Goal: Task Accomplishment & Management: Use online tool/utility

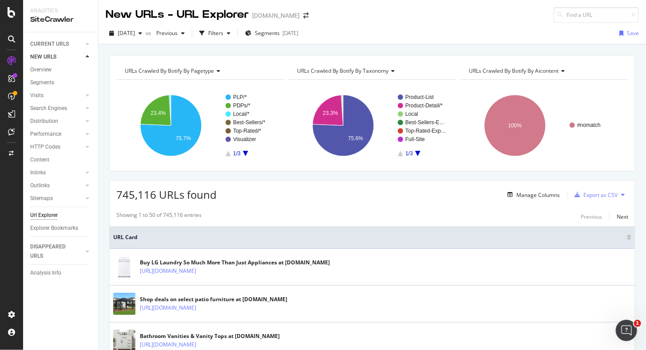
click at [50, 215] on div "Url Explorer" at bounding box center [44, 215] width 28 height 9
click at [87, 173] on icon at bounding box center [88, 172] width 4 height 5
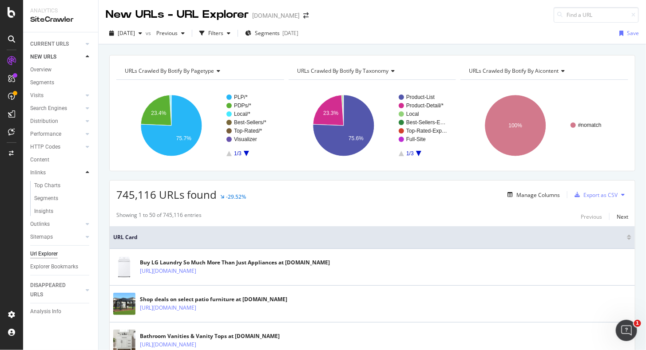
click at [87, 174] on icon at bounding box center [88, 172] width 4 height 5
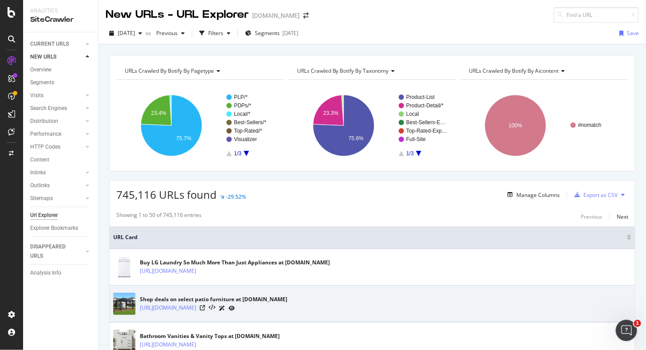
drag, startPoint x: 45, startPoint y: 216, endPoint x: 226, endPoint y: 291, distance: 195.8
click at [45, 216] on div "Url Explorer" at bounding box center [44, 215] width 28 height 9
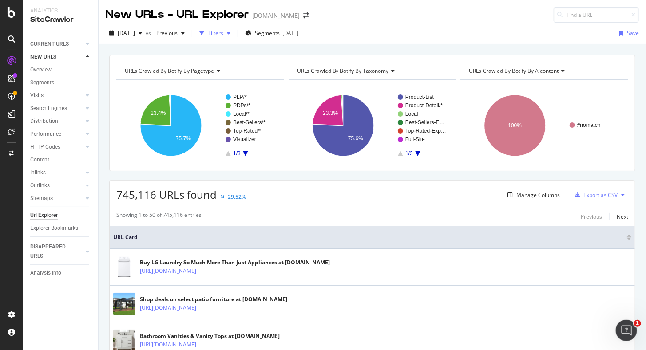
click at [234, 33] on div "button" at bounding box center [228, 33] width 11 height 5
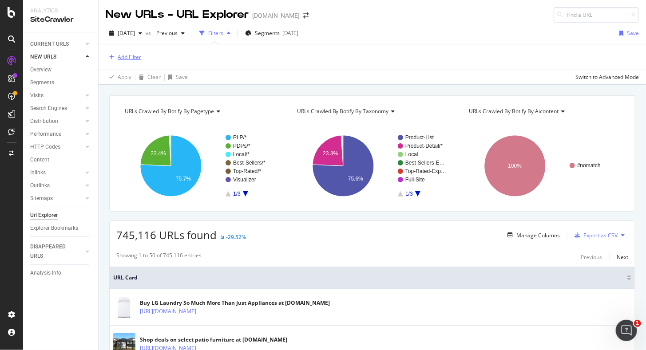
click at [123, 56] on div "Add Filter" at bounding box center [130, 57] width 24 height 8
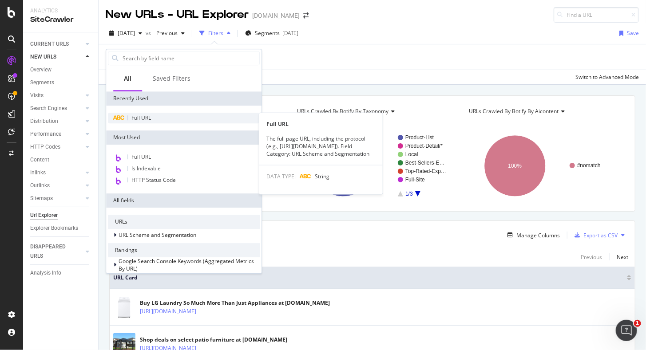
click at [146, 119] on span "Full URL" at bounding box center [141, 118] width 20 height 8
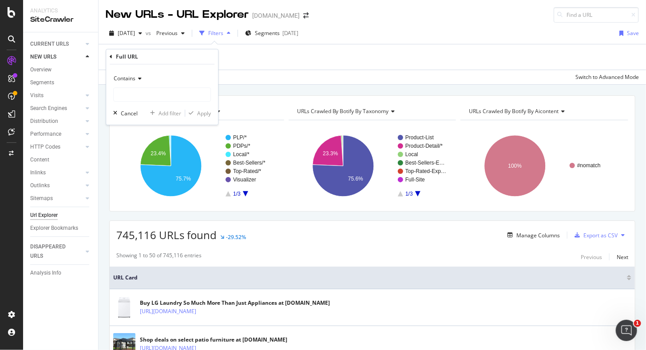
click at [138, 79] on icon at bounding box center [138, 78] width 6 height 5
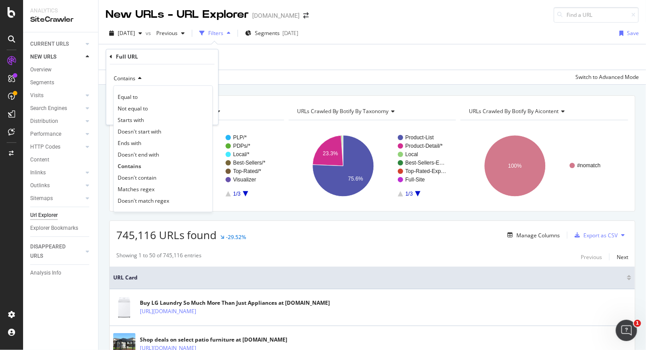
click at [138, 79] on icon at bounding box center [138, 78] width 6 height 5
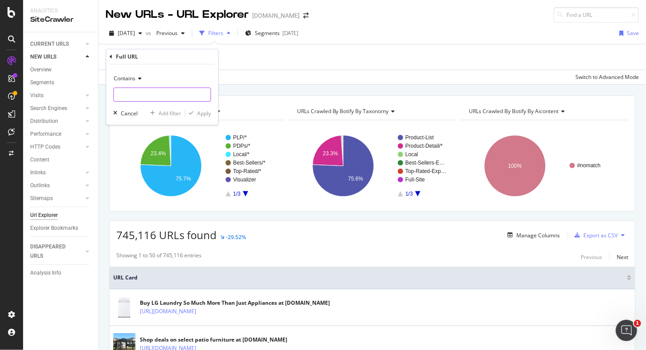
click at [134, 92] on input "text" at bounding box center [162, 94] width 97 height 14
type input "/l/"
click at [203, 115] on div "Apply" at bounding box center [204, 114] width 14 height 8
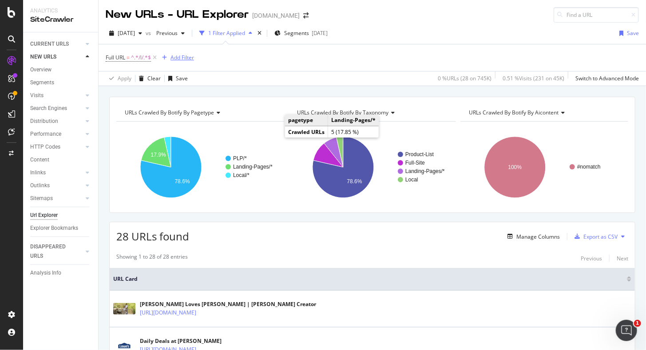
click at [182, 58] on div "Add Filter" at bounding box center [182, 58] width 24 height 8
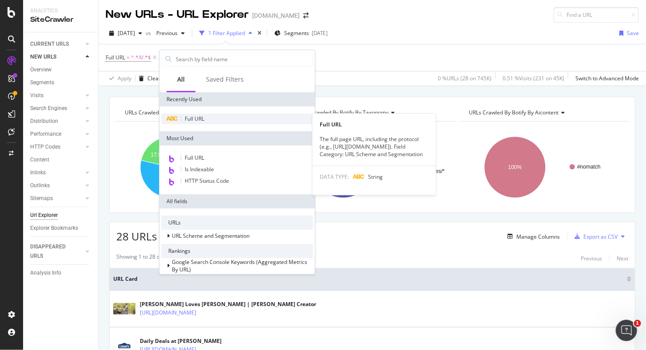
click at [194, 122] on div "Full URL" at bounding box center [237, 119] width 152 height 11
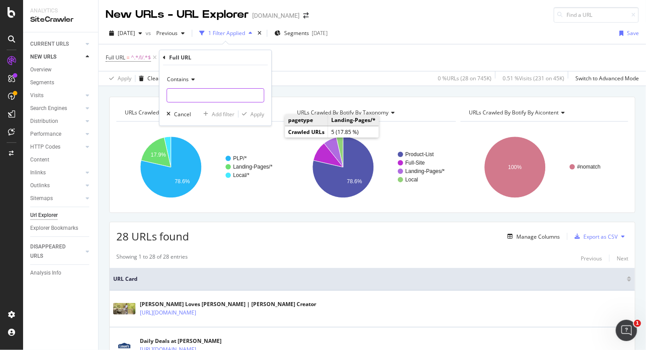
click at [192, 98] on input "text" at bounding box center [215, 95] width 97 height 14
paste input "smart-home"
type input "smart-home"
click at [249, 115] on div "button" at bounding box center [244, 113] width 12 height 5
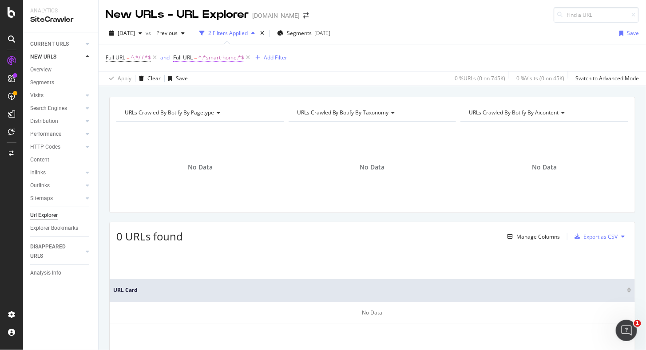
click at [226, 58] on span "^.*smart-home.*$" at bounding box center [221, 57] width 46 height 12
type input "smart home"
click at [272, 111] on div "Apply" at bounding box center [272, 113] width 14 height 8
click at [221, 55] on span "^.*smart home.*$" at bounding box center [220, 57] width 45 height 12
click at [202, 77] on span "Contains" at bounding box center [193, 78] width 22 height 8
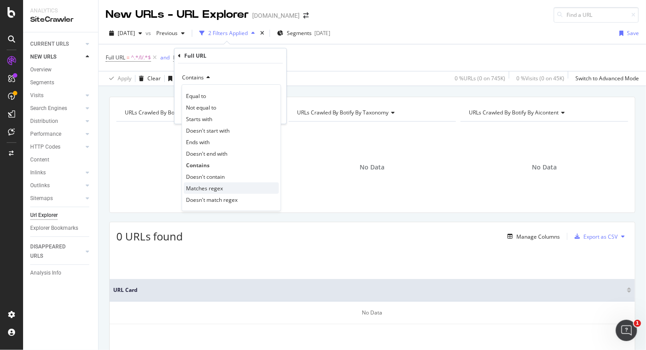
click at [202, 186] on span "Matches regex" at bounding box center [204, 189] width 37 height 8
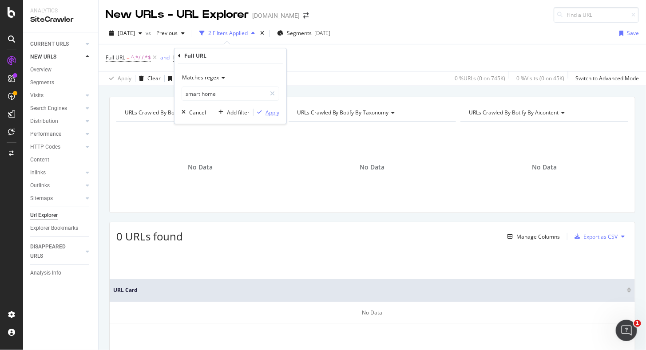
click at [278, 114] on div "Apply" at bounding box center [272, 113] width 14 height 8
click at [217, 57] on span "smart home" at bounding box center [213, 57] width 30 height 12
click at [219, 93] on input "smart home" at bounding box center [224, 94] width 84 height 14
click at [219, 79] on icon at bounding box center [222, 77] width 6 height 5
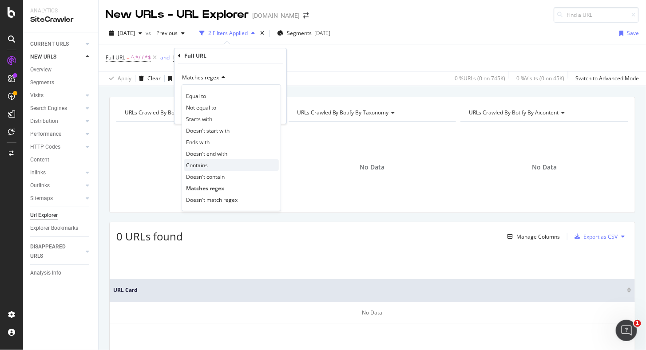
click at [205, 163] on span "Contains" at bounding box center [197, 166] width 22 height 8
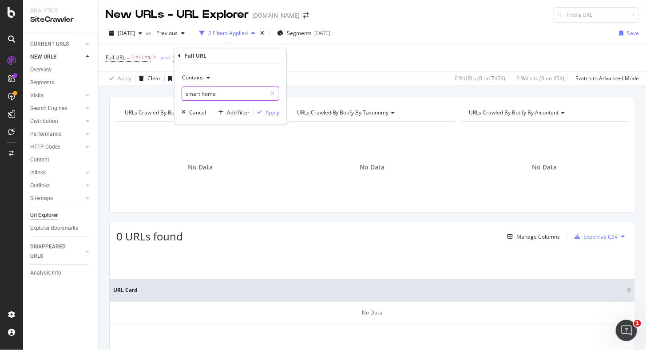
click at [201, 93] on input "smart home" at bounding box center [224, 94] width 84 height 14
click at [202, 91] on input "smart home" at bounding box center [224, 94] width 84 height 14
type input "smarthome"
drag, startPoint x: 271, startPoint y: 111, endPoint x: 475, endPoint y: 304, distance: 280.4
click at [271, 111] on div "Apply" at bounding box center [272, 113] width 14 height 8
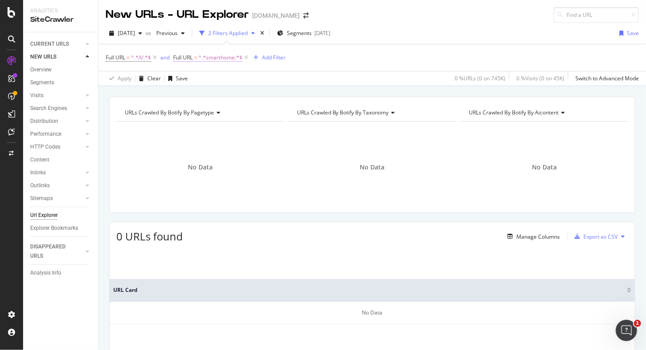
click at [232, 55] on span "^.*smarthome.*$" at bounding box center [220, 57] width 44 height 12
type input "install"
click at [262, 113] on div "button" at bounding box center [259, 112] width 12 height 5
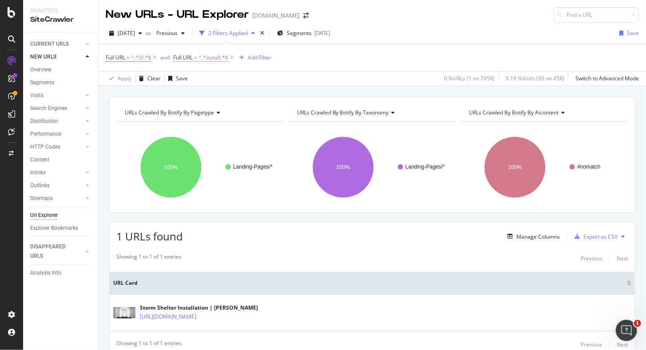
click at [185, 59] on span "Full URL" at bounding box center [183, 58] width 20 height 8
click at [321, 57] on div "Full URL = ^.*/l/.*$ and Full URL = ^.*install.*$ Add Filter" at bounding box center [372, 57] width 533 height 27
click at [261, 59] on div "Add Filter" at bounding box center [260, 58] width 24 height 8
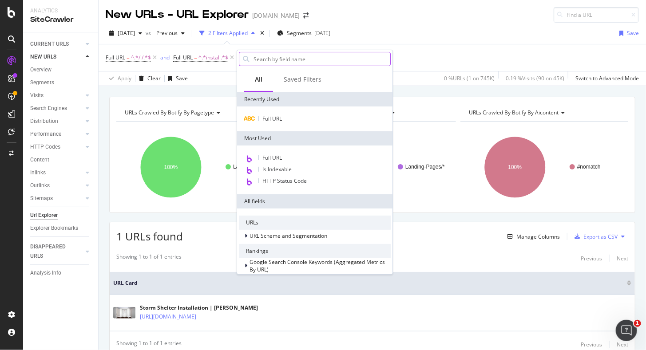
click at [290, 58] on input "text" at bounding box center [322, 58] width 138 height 13
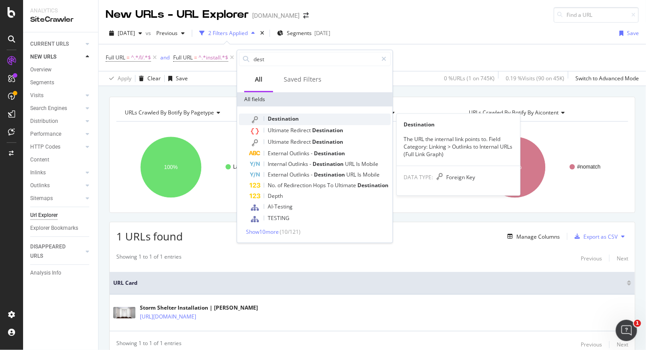
type input "dest"
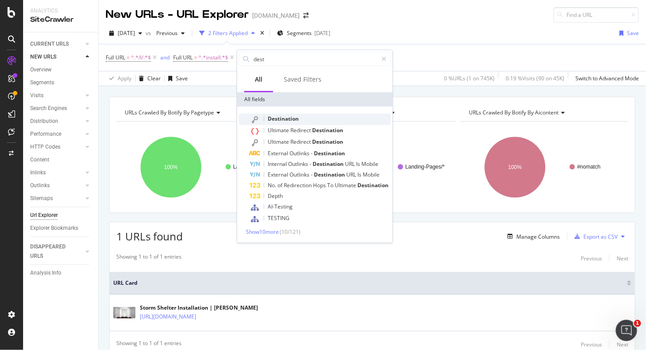
click at [288, 120] on span "Destination" at bounding box center [283, 119] width 31 height 8
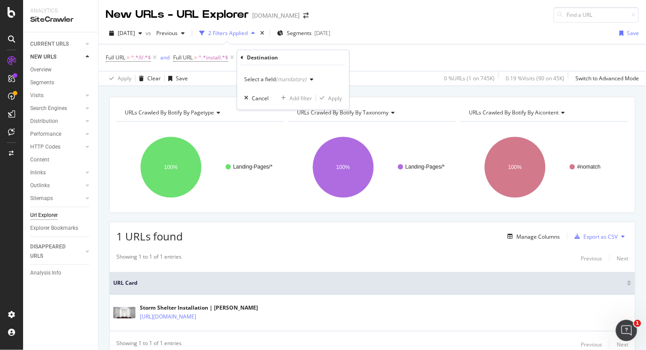
click at [292, 80] on div "(mandatory)" at bounding box center [291, 79] width 31 height 8
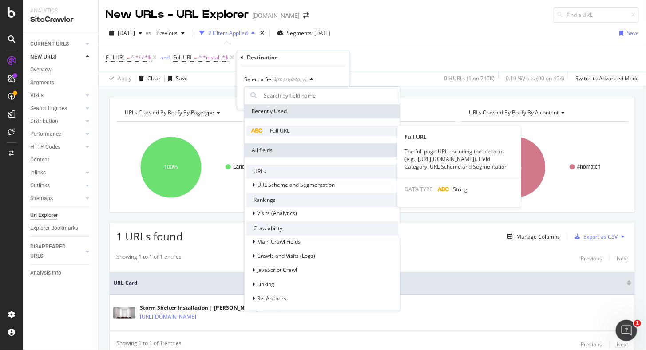
click at [280, 129] on span "Full URL" at bounding box center [280, 131] width 20 height 8
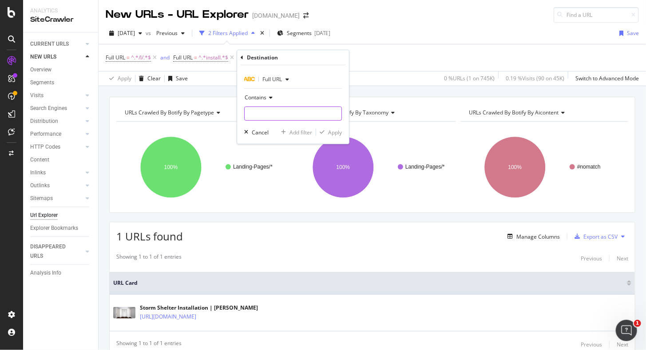
click at [264, 112] on input "text" at bounding box center [293, 114] width 97 height 14
click at [271, 109] on input "text" at bounding box center [293, 114] width 97 height 14
paste input "smart-home"
type input "smart-home"
click at [330, 135] on div "Apply" at bounding box center [335, 133] width 14 height 8
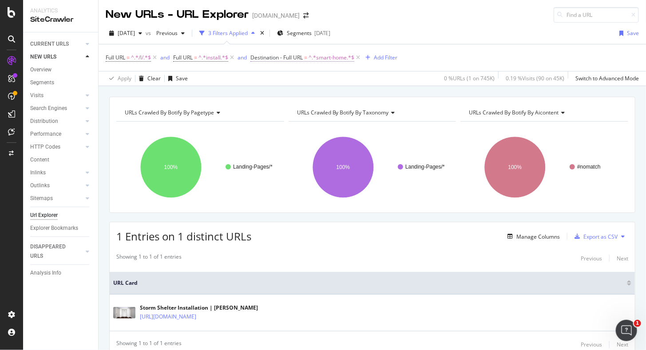
click at [340, 60] on span "^.*smart-home.*$" at bounding box center [331, 57] width 46 height 12
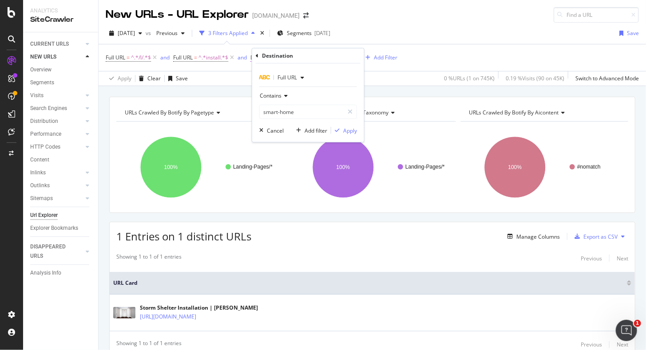
click at [340, 57] on div "Destination" at bounding box center [308, 55] width 105 height 15
type input "smart home"
click at [349, 130] on div "Apply" at bounding box center [350, 131] width 14 height 8
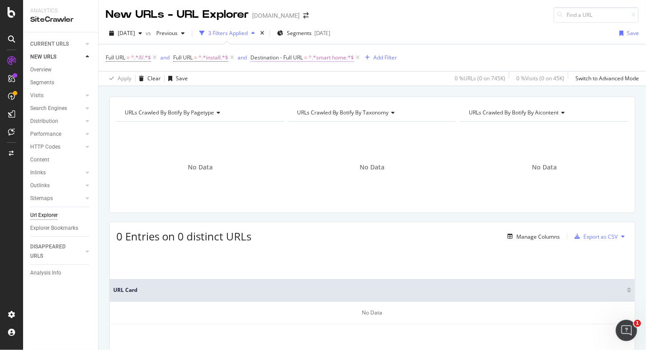
click at [339, 58] on span "^.*smart home.*$" at bounding box center [330, 57] width 45 height 12
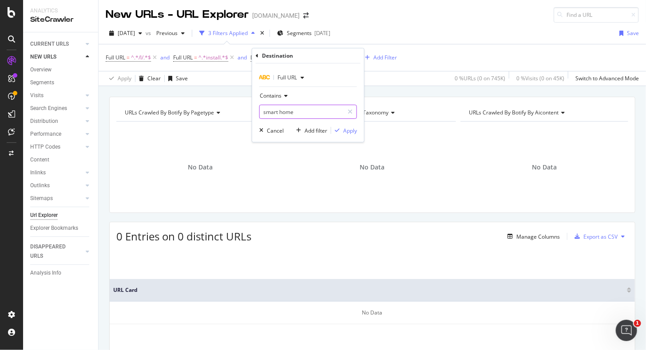
click at [279, 111] on input "smart home" at bounding box center [302, 112] width 84 height 14
click at [280, 113] on input "smart home" at bounding box center [302, 112] width 84 height 14
type input "home"
click at [344, 128] on div "Apply" at bounding box center [350, 131] width 14 height 8
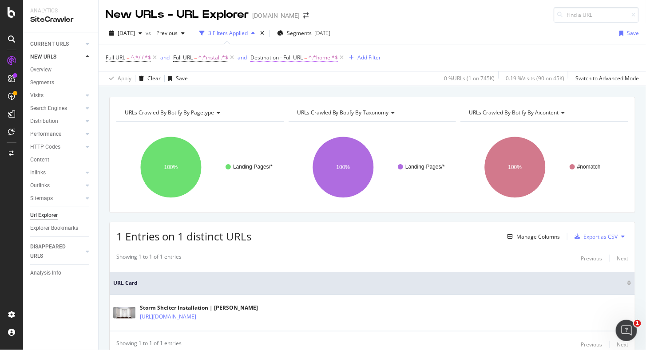
click at [327, 59] on span "^.*home.*$" at bounding box center [322, 57] width 29 height 12
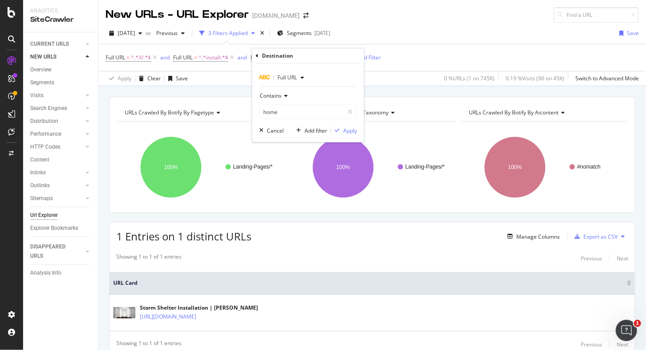
click at [288, 78] on span "Full URL" at bounding box center [287, 78] width 20 height 8
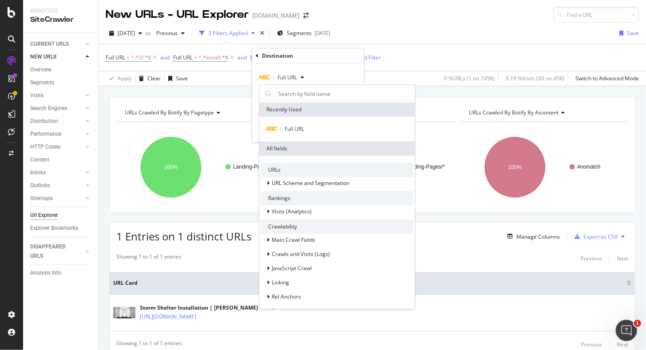
click at [288, 78] on span "Full URL" at bounding box center [287, 78] width 20 height 8
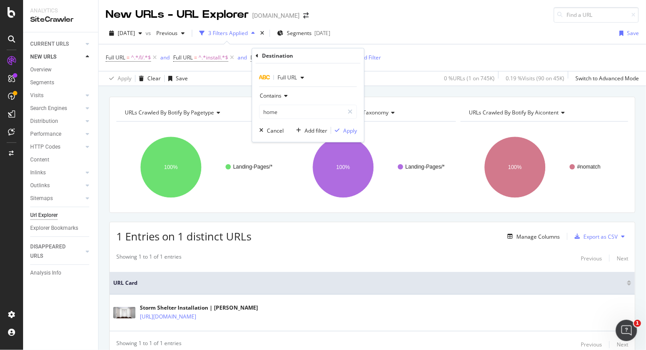
click at [284, 94] on icon at bounding box center [284, 95] width 6 height 5
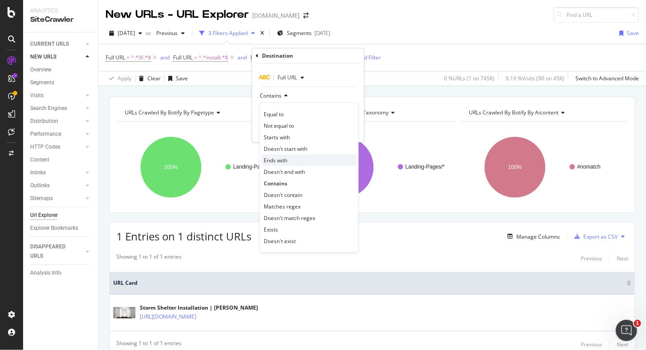
click at [286, 159] on span "Ends with" at bounding box center [276, 161] width 24 height 8
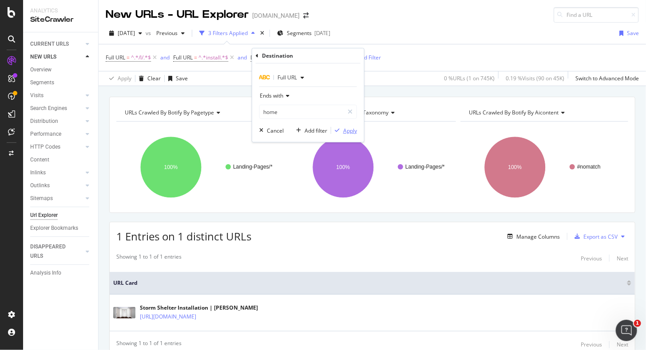
click at [340, 129] on div "button" at bounding box center [337, 130] width 12 height 5
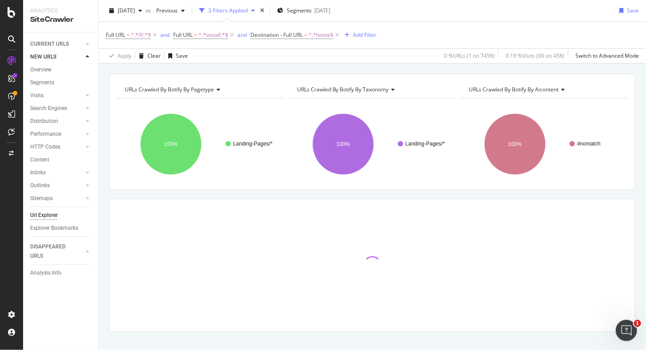
scroll to position [35, 0]
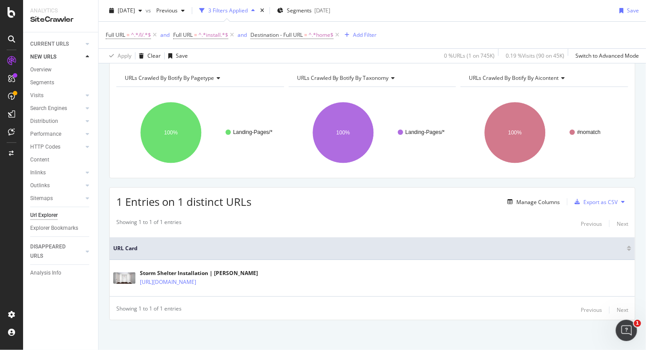
drag, startPoint x: 233, startPoint y: 36, endPoint x: 236, endPoint y: 95, distance: 59.6
click at [233, 36] on icon at bounding box center [232, 35] width 8 height 9
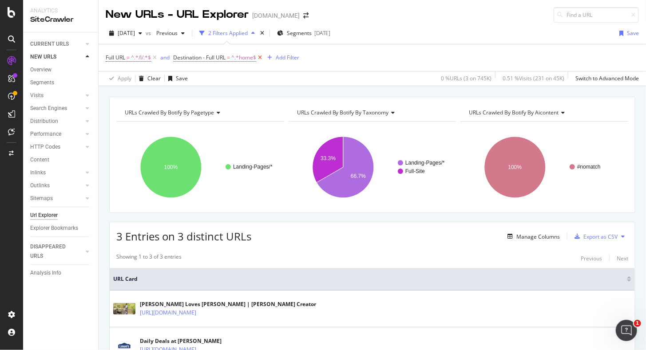
click at [261, 57] on icon at bounding box center [260, 57] width 8 height 9
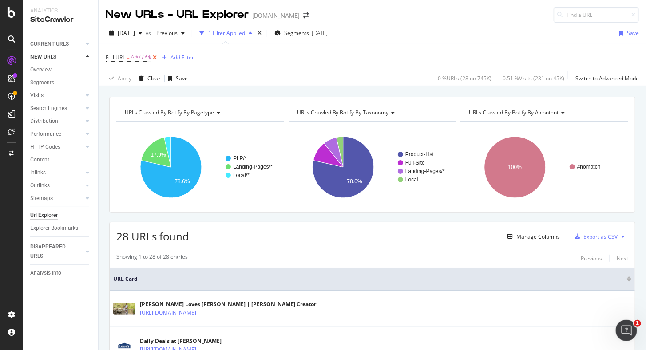
click at [153, 57] on icon at bounding box center [155, 57] width 8 height 9
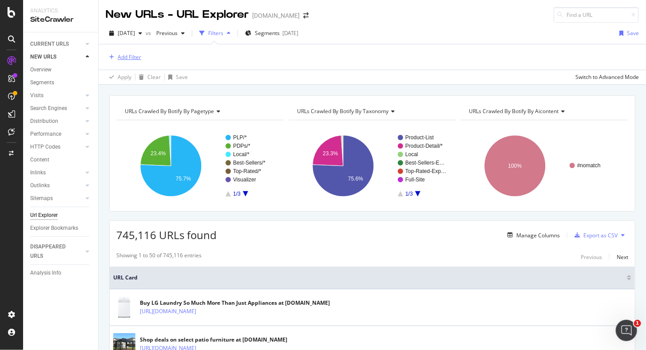
click at [130, 59] on div "Add Filter" at bounding box center [130, 57] width 24 height 8
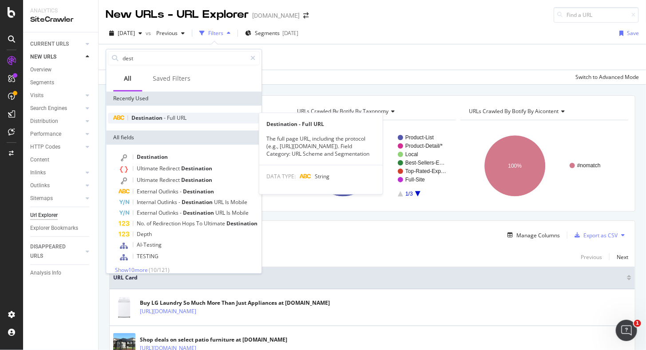
click at [145, 120] on span "Destination" at bounding box center [147, 118] width 32 height 8
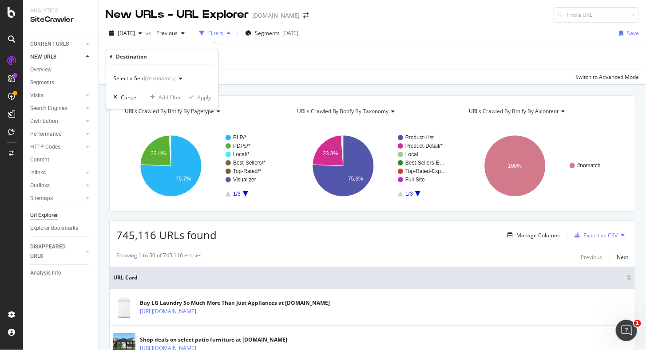
click at [171, 77] on div "(mandatory)" at bounding box center [160, 79] width 31 height 8
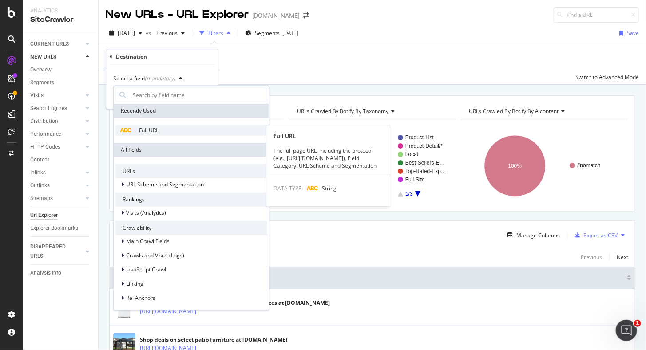
click at [155, 130] on span "Full URL" at bounding box center [149, 130] width 20 height 8
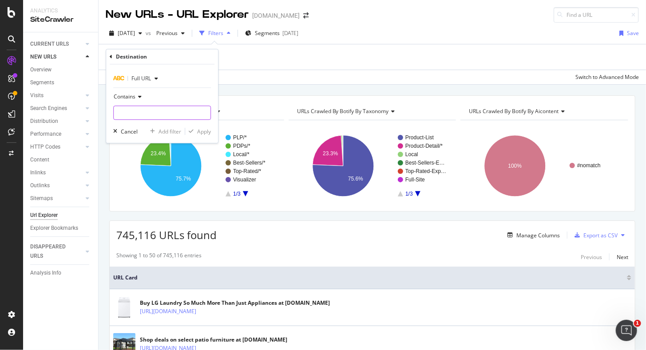
click at [141, 112] on input "text" at bounding box center [162, 113] width 97 height 14
paste input "[URL][DOMAIN_NAME]"
type input "[URL][DOMAIN_NAME]"
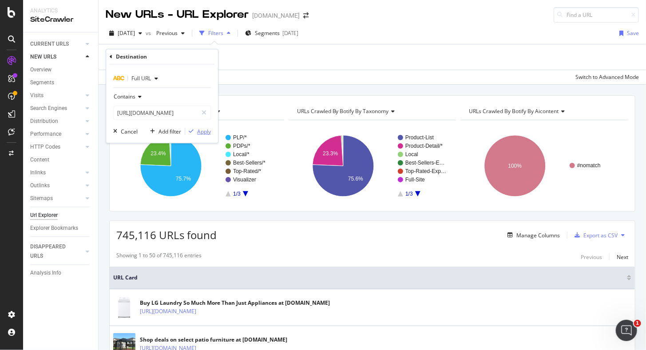
click at [203, 131] on div "Apply" at bounding box center [204, 132] width 14 height 8
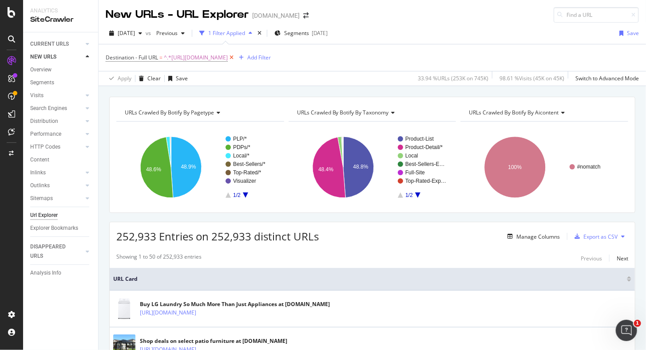
click at [235, 58] on icon at bounding box center [232, 57] width 8 height 9
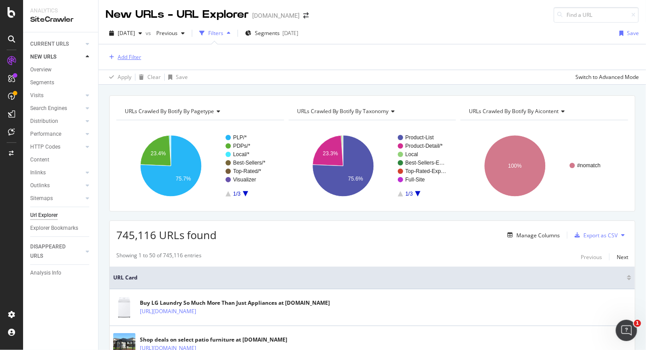
click at [120, 56] on div "Add Filter" at bounding box center [130, 57] width 24 height 8
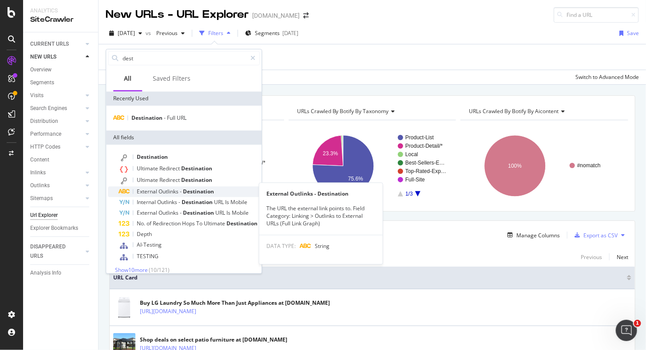
scroll to position [7, 0]
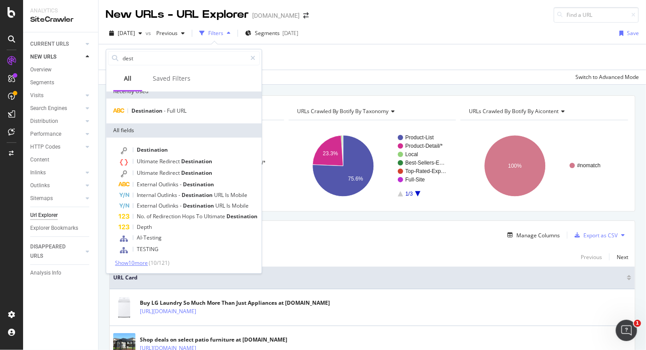
click at [136, 263] on span "Show 10 more" at bounding box center [131, 263] width 33 height 8
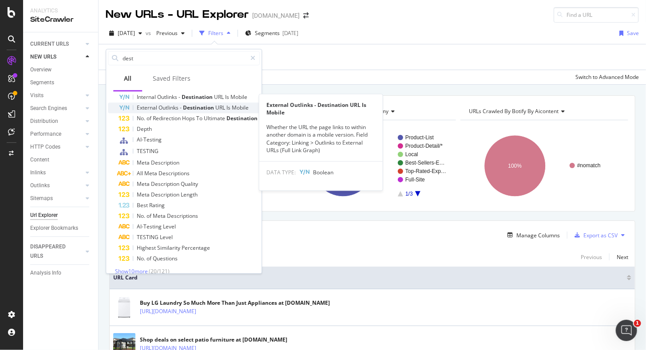
scroll to position [114, 0]
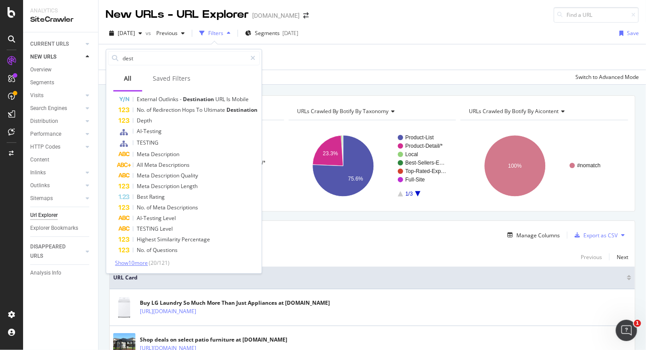
click at [138, 261] on span "Show 10 more" at bounding box center [131, 263] width 33 height 8
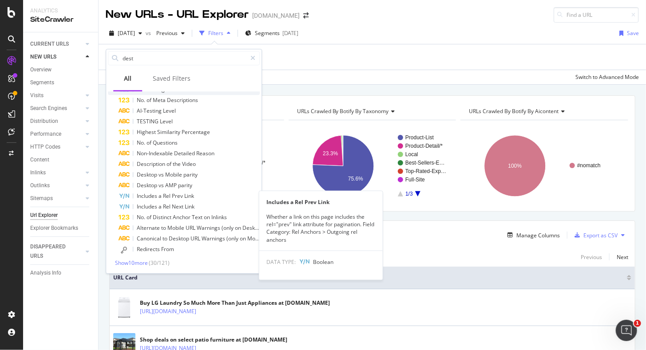
scroll to position [0, 0]
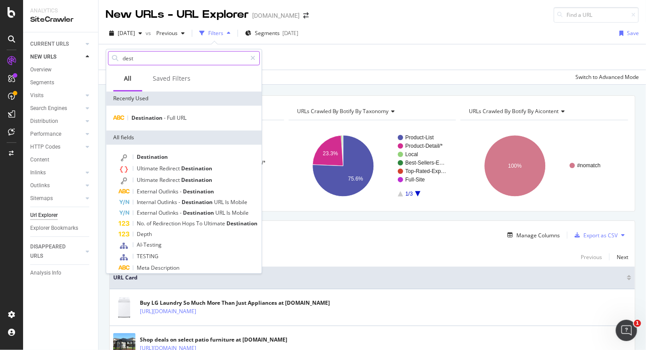
click at [150, 61] on input "dest" at bounding box center [184, 57] width 125 height 13
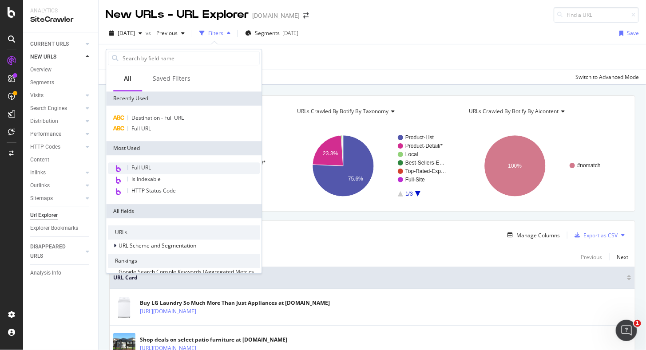
click at [146, 166] on span "Full URL" at bounding box center [141, 168] width 20 height 8
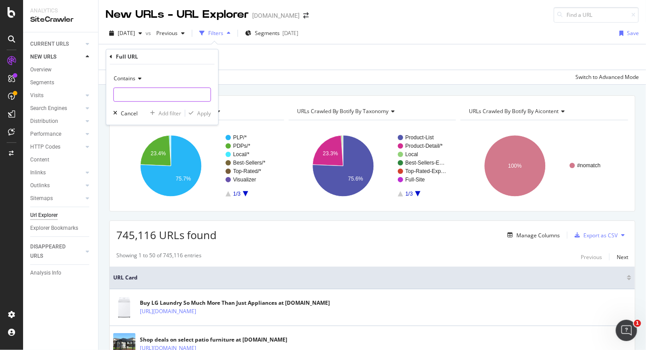
click at [128, 96] on input "text" at bounding box center [162, 94] width 97 height 14
paste input "[URL][DOMAIN_NAME]"
type input "[URL][DOMAIN_NAME]"
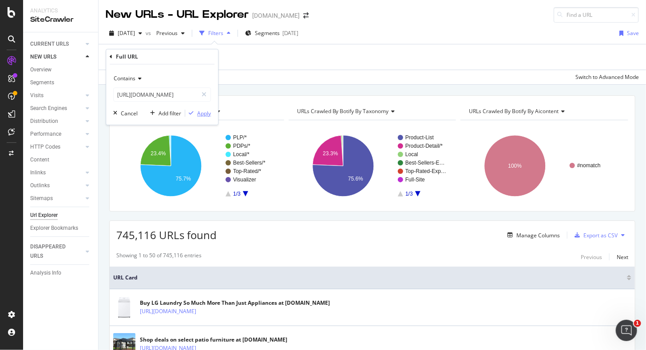
click at [202, 111] on div "Apply" at bounding box center [204, 114] width 14 height 8
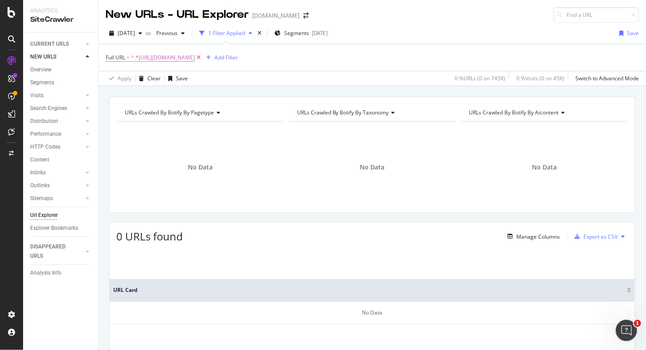
click at [202, 58] on icon at bounding box center [199, 57] width 8 height 9
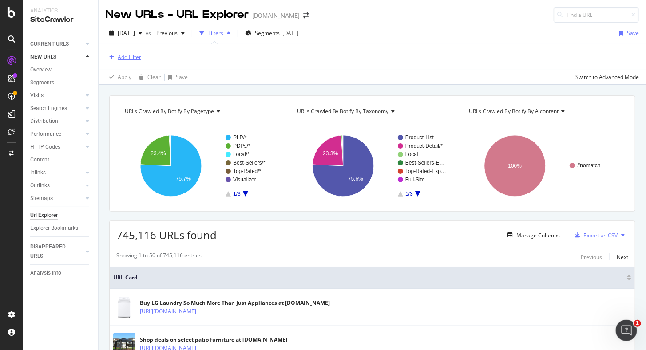
click at [125, 56] on div "Add Filter" at bounding box center [130, 57] width 24 height 8
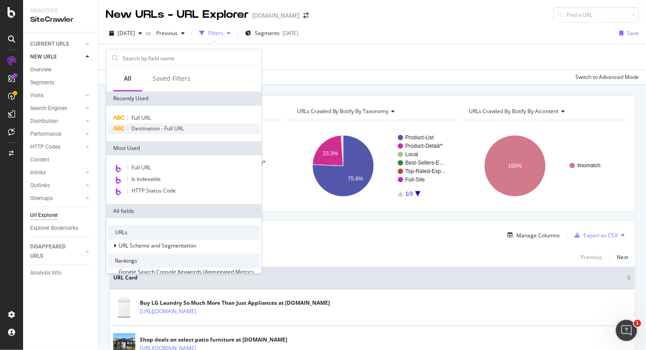
click at [153, 131] on span "Destination - Full URL" at bounding box center [157, 129] width 52 height 8
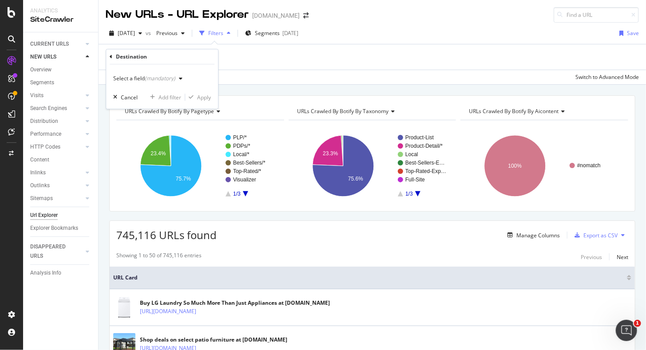
click at [170, 79] on div "(mandatory)" at bounding box center [160, 79] width 31 height 8
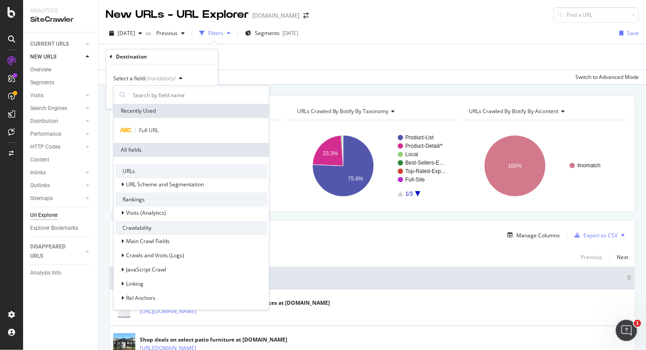
click at [170, 79] on div "(mandatory)" at bounding box center [160, 79] width 31 height 8
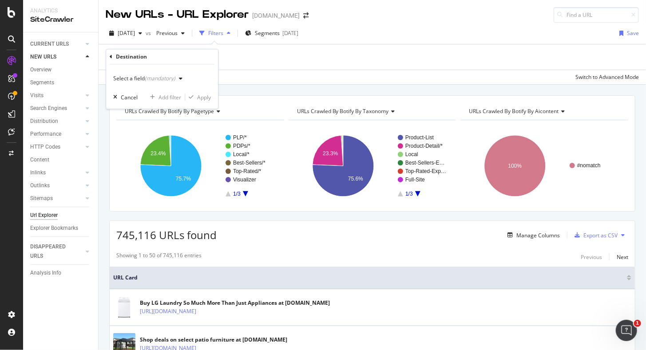
click at [147, 76] on div "(mandatory)" at bounding box center [160, 79] width 31 height 8
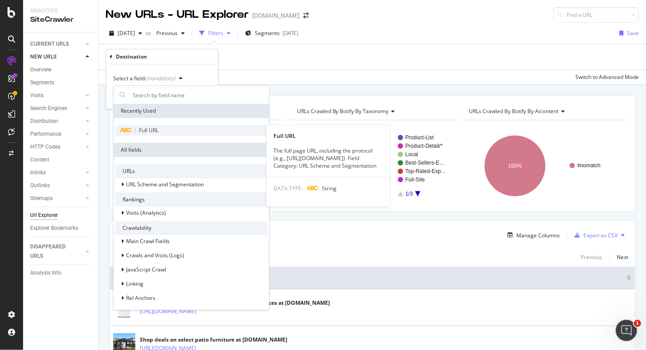
click at [149, 128] on span "Full URL" at bounding box center [149, 130] width 20 height 8
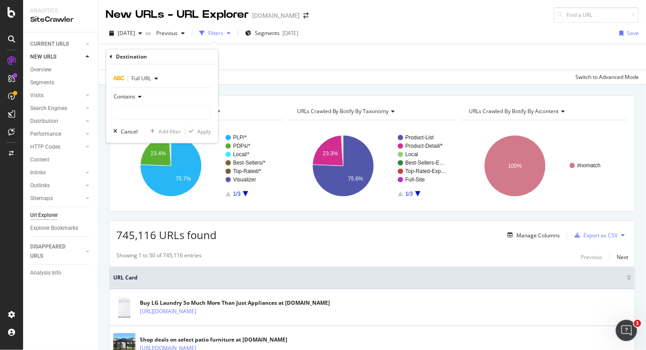
click at [138, 98] on icon at bounding box center [138, 96] width 6 height 5
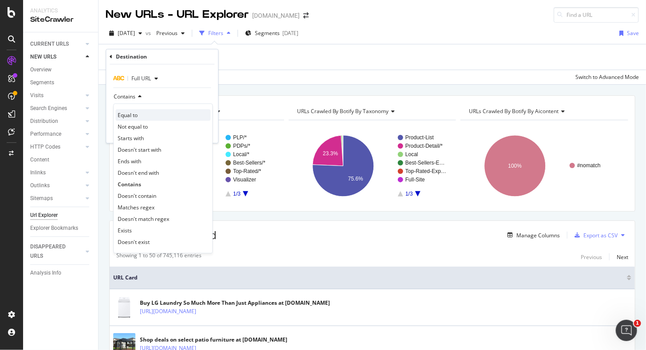
click at [147, 116] on div "Equal to" at bounding box center [162, 115] width 95 height 12
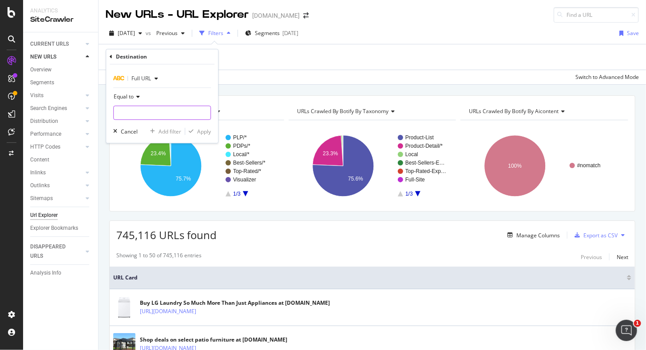
click at [146, 110] on input "text" at bounding box center [162, 113] width 97 height 14
paste input "[URL][DOMAIN_NAME]"
type input "[URL][DOMAIN_NAME]"
click at [201, 129] on div "Apply" at bounding box center [204, 132] width 14 height 8
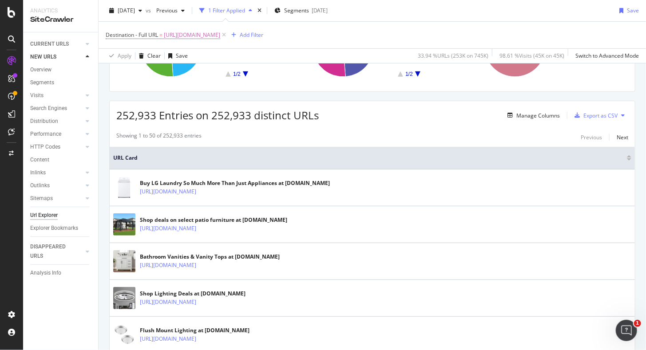
scroll to position [133, 0]
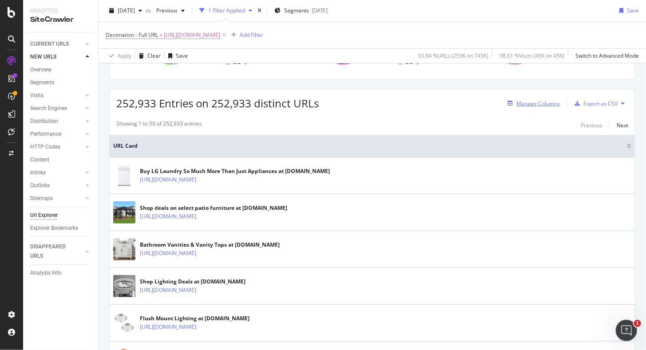
click at [544, 102] on div "Manage Columns" at bounding box center [537, 104] width 43 height 8
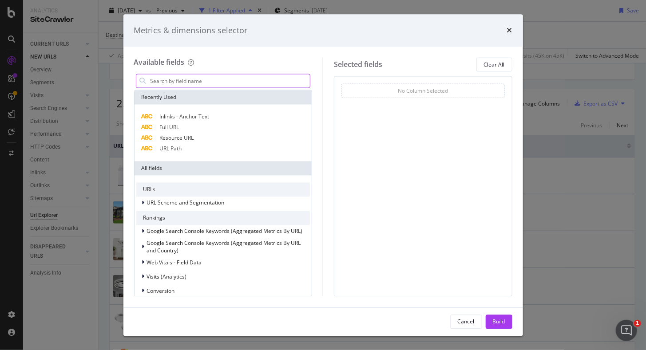
click at [188, 79] on input "modal" at bounding box center [230, 81] width 161 height 13
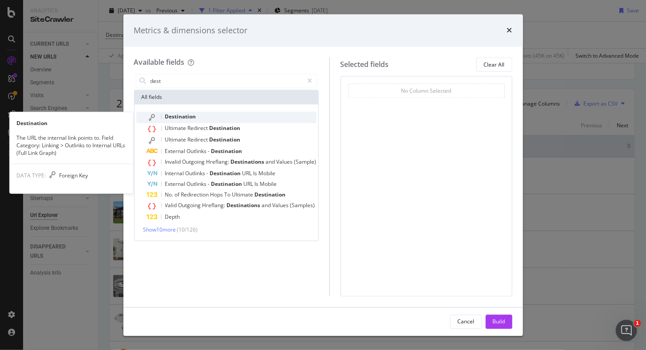
type input "dest"
click at [201, 114] on div "Destination" at bounding box center [232, 118] width 170 height 12
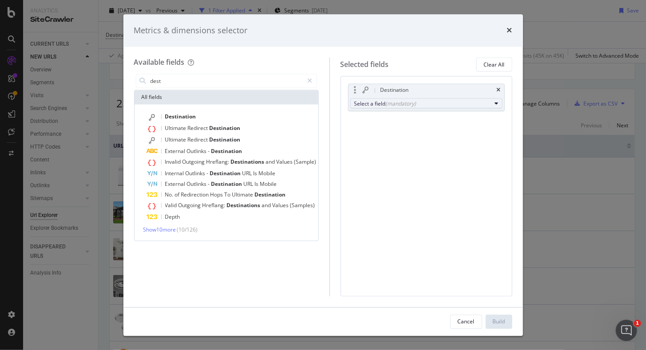
click at [395, 103] on div "(mandatory)" at bounding box center [401, 104] width 31 height 8
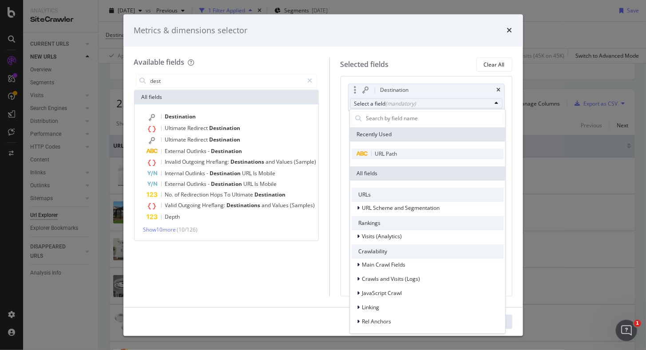
click at [395, 154] on span "URL Path" at bounding box center [386, 154] width 22 height 8
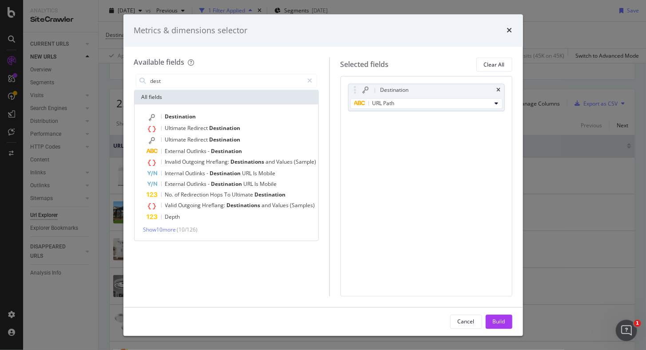
click at [493, 323] on div "Build" at bounding box center [499, 322] width 12 height 8
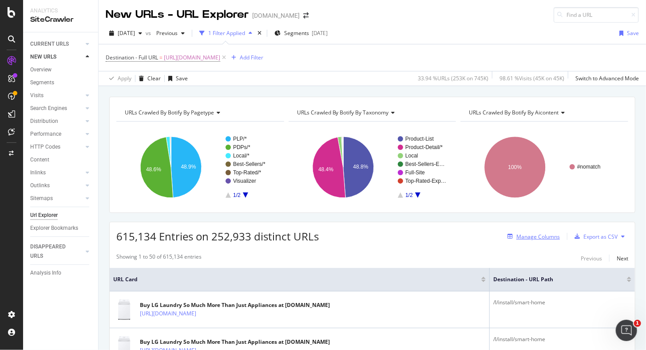
click at [535, 234] on div "Manage Columns" at bounding box center [537, 237] width 43 height 8
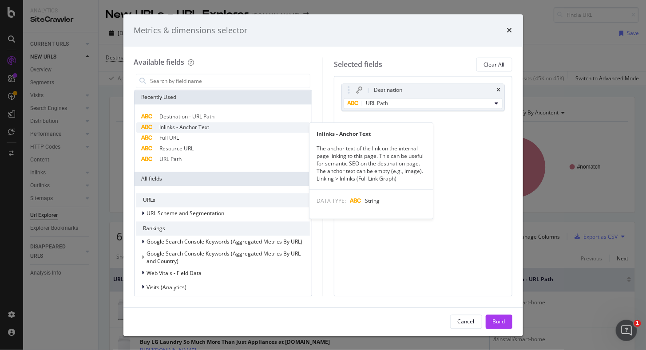
click at [188, 128] on span "Inlinks - Anchor Text" at bounding box center [185, 128] width 50 height 8
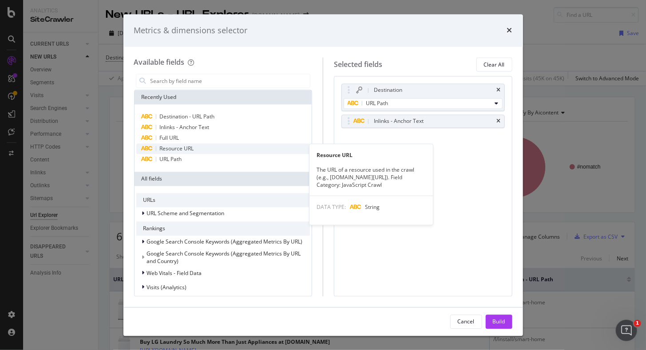
click at [212, 149] on div "Resource URL" at bounding box center [223, 149] width 174 height 11
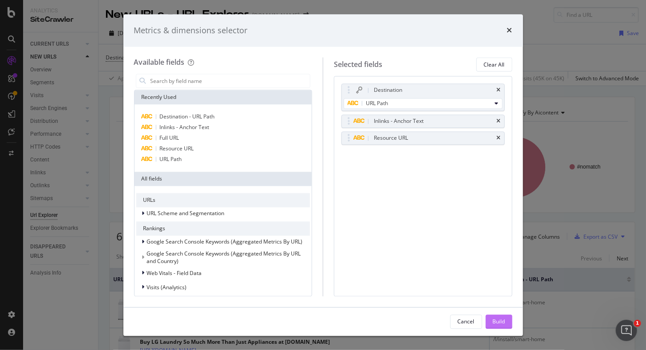
click at [499, 324] on div "Build" at bounding box center [499, 322] width 12 height 8
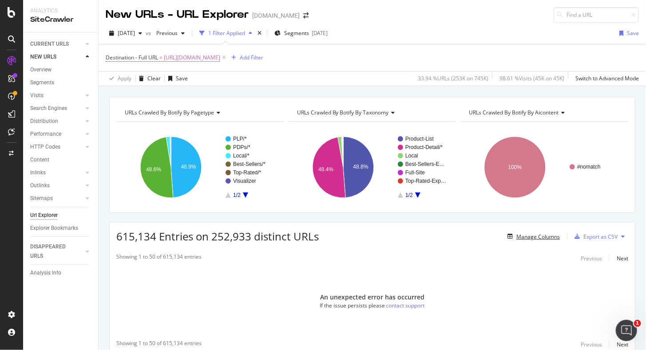
scroll to position [35, 0]
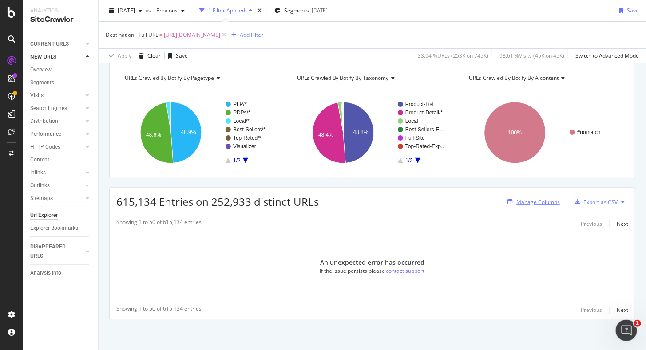
click at [525, 202] on div "Manage Columns" at bounding box center [537, 202] width 43 height 8
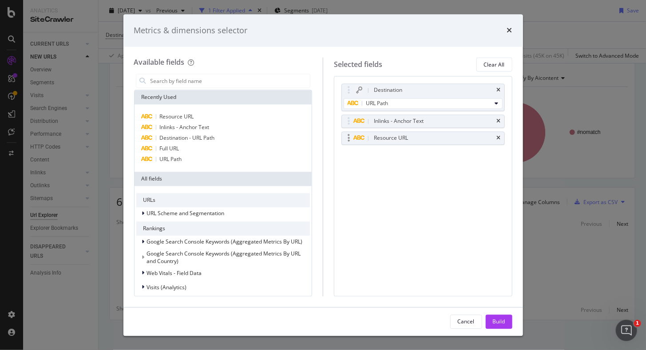
click at [501, 137] on div "Resource URL" at bounding box center [423, 138] width 162 height 12
click at [498, 138] on icon "times" at bounding box center [499, 138] width 4 height 5
click at [499, 318] on div "Build" at bounding box center [499, 322] width 12 height 8
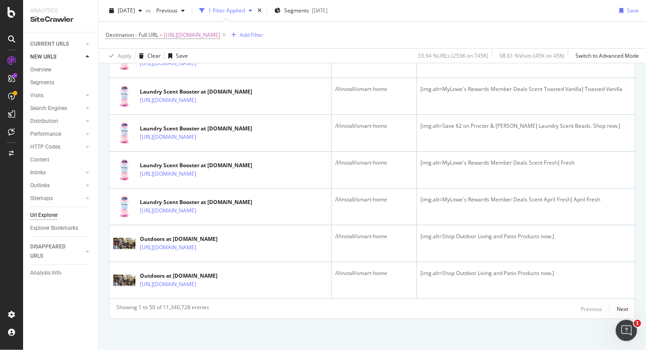
scroll to position [2096, 0]
click at [616, 309] on div "Next" at bounding box center [622, 309] width 12 height 8
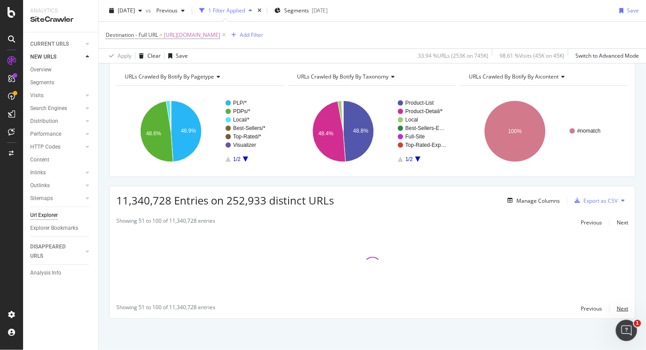
scroll to position [35, 0]
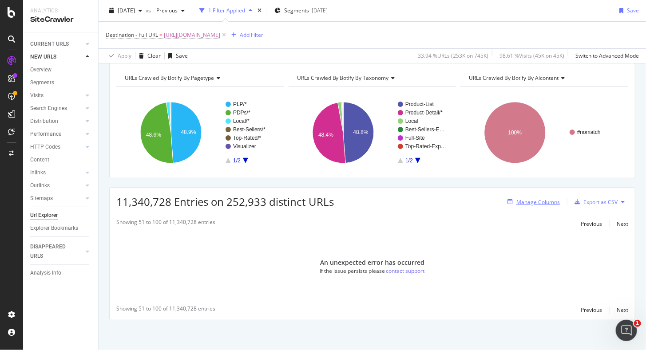
click at [526, 201] on div "Manage Columns" at bounding box center [537, 202] width 43 height 8
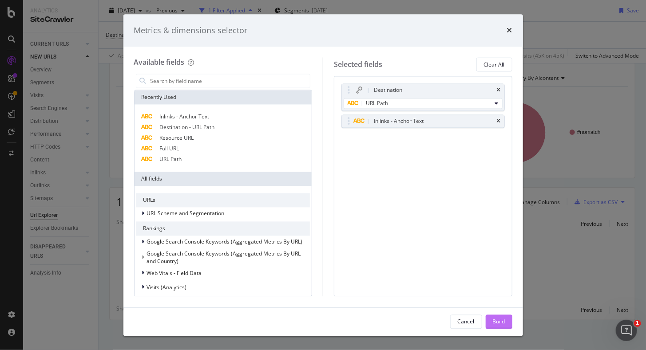
click at [500, 324] on div "Build" at bounding box center [499, 322] width 12 height 8
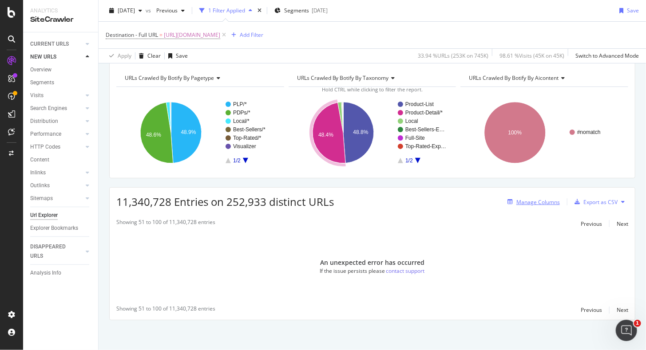
click at [539, 201] on div "Manage Columns" at bounding box center [537, 202] width 43 height 8
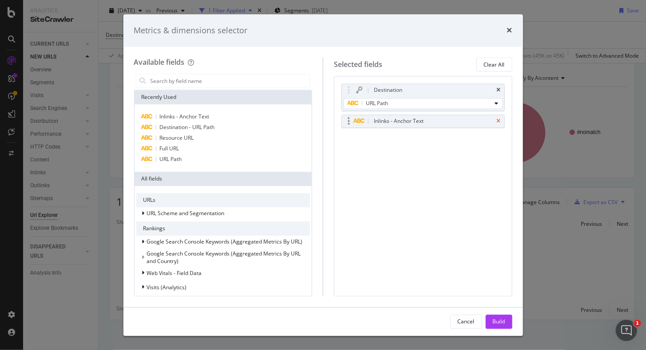
click at [499, 119] on icon "times" at bounding box center [499, 121] width 4 height 5
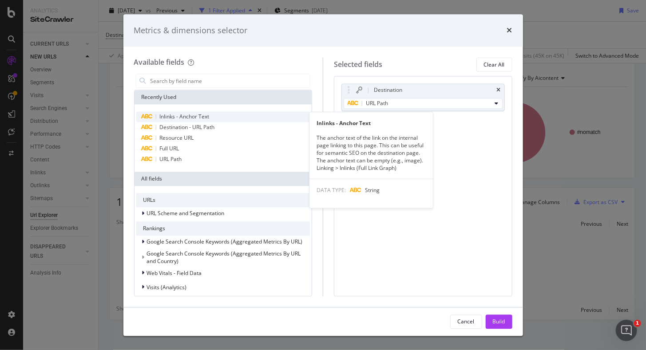
click at [212, 117] on div "Inlinks - Anchor Text" at bounding box center [223, 117] width 174 height 11
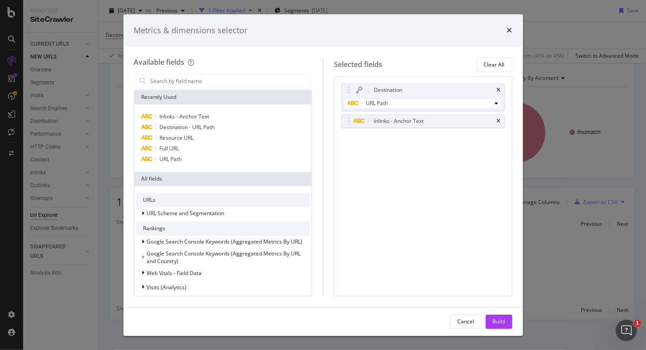
click at [497, 327] on div "Build" at bounding box center [499, 321] width 12 height 13
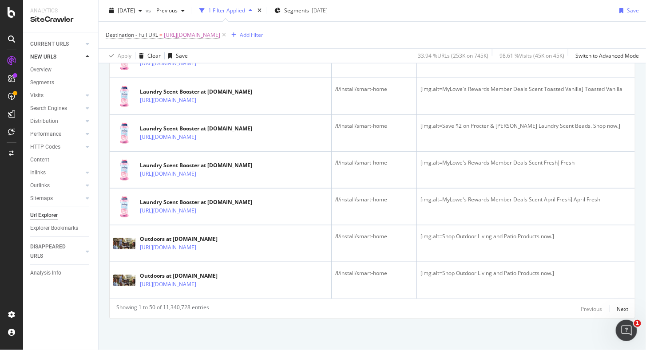
scroll to position [2096, 0]
click at [616, 307] on div "Next" at bounding box center [622, 309] width 12 height 8
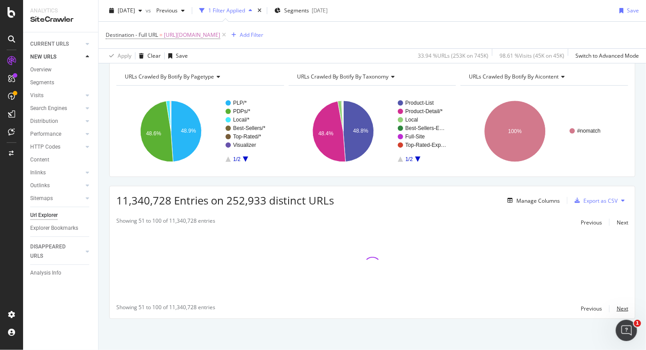
scroll to position [35, 0]
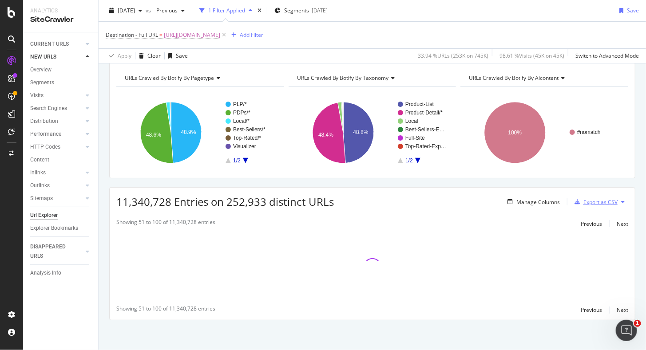
click at [598, 201] on div "Export as CSV" at bounding box center [600, 202] width 34 height 8
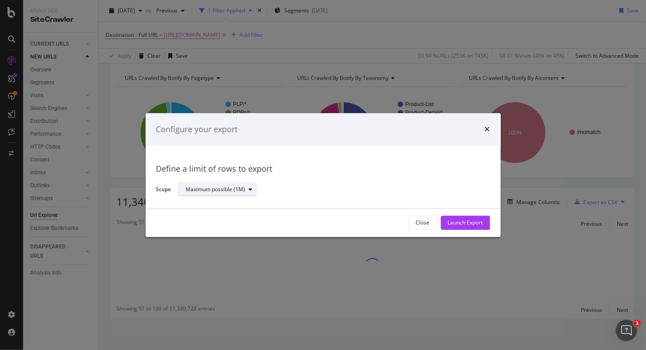
click at [245, 189] on div "modal" at bounding box center [250, 189] width 11 height 5
click at [483, 219] on button "Launch Export" at bounding box center [465, 223] width 49 height 14
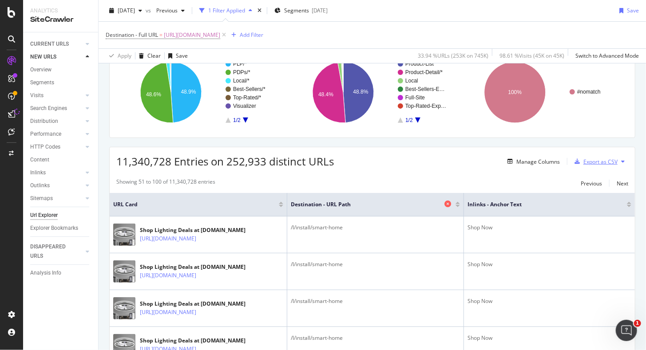
scroll to position [123, 0]
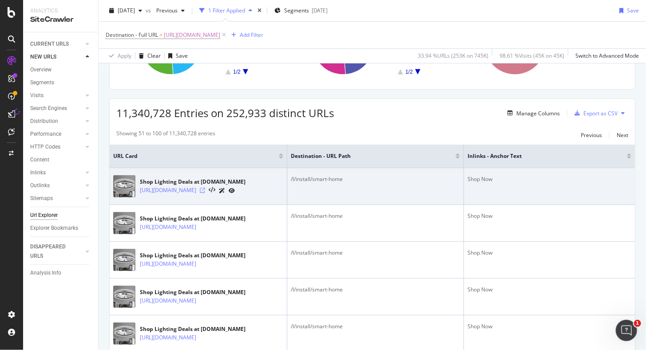
click at [205, 191] on icon at bounding box center [202, 190] width 5 height 5
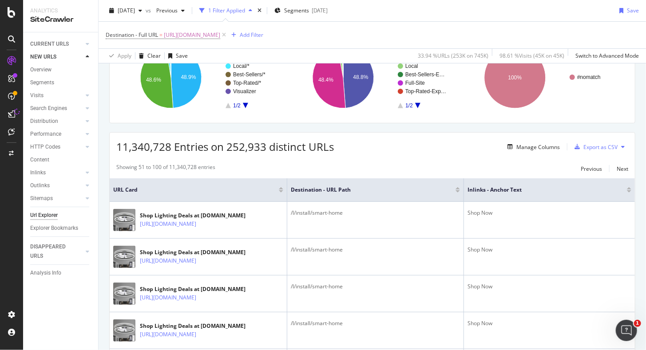
scroll to position [79, 0]
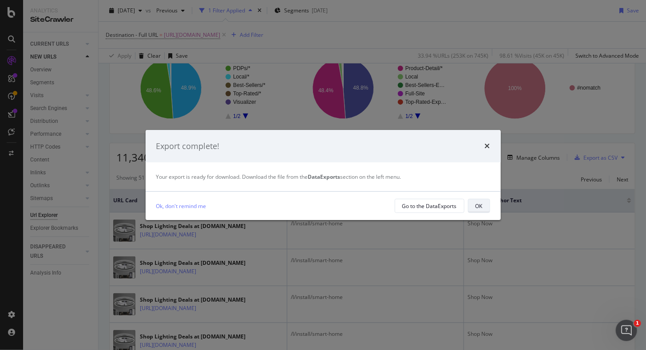
click at [479, 207] on div "OK" at bounding box center [478, 206] width 7 height 8
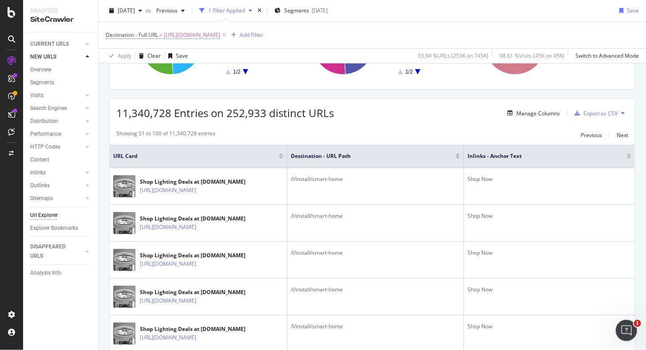
scroll to position [0, 0]
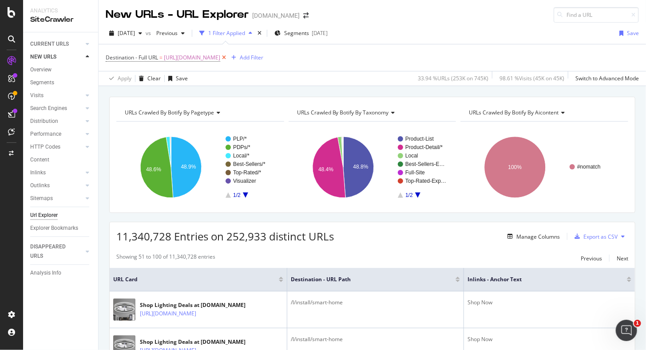
click at [228, 59] on icon at bounding box center [224, 57] width 8 height 9
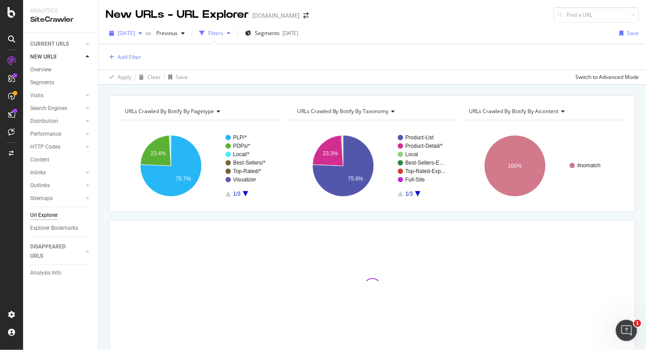
click at [129, 36] on span "[DATE]" at bounding box center [126, 33] width 17 height 8
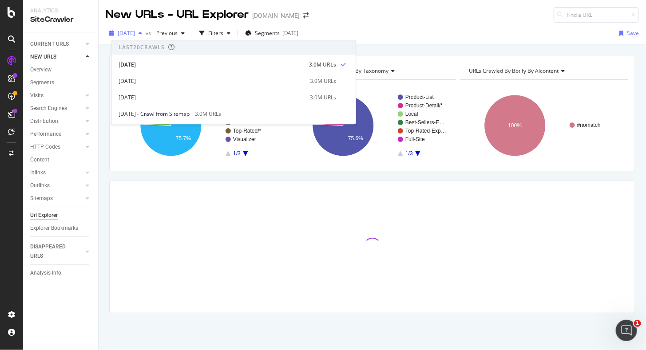
click at [129, 36] on span "[DATE]" at bounding box center [126, 33] width 17 height 8
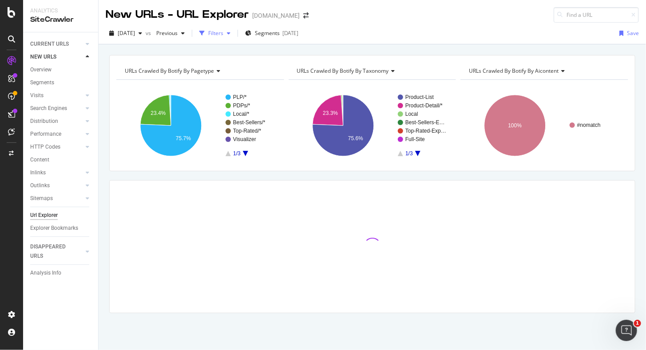
click at [223, 34] on div "Filters" at bounding box center [215, 33] width 15 height 8
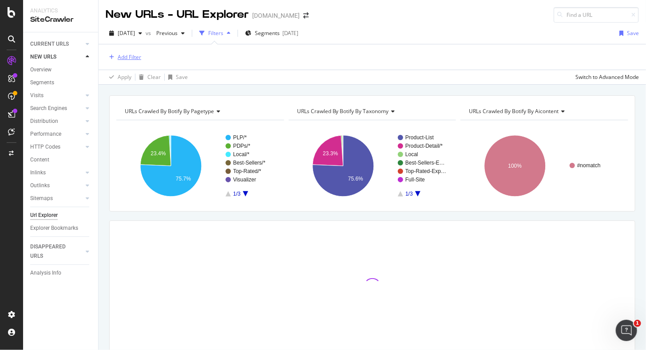
click at [121, 53] on div "Add Filter" at bounding box center [130, 57] width 24 height 8
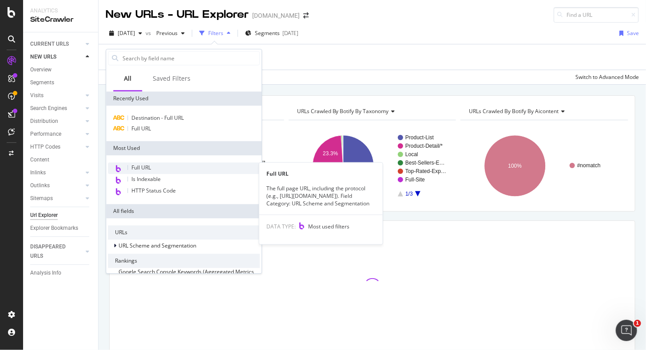
click at [148, 166] on span "Full URL" at bounding box center [141, 168] width 20 height 8
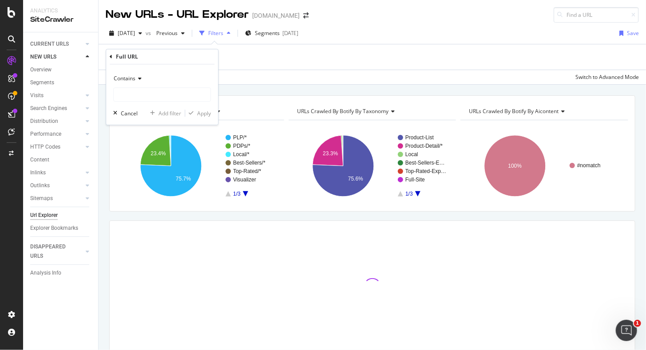
click at [127, 75] on span "Contains" at bounding box center [125, 79] width 22 height 8
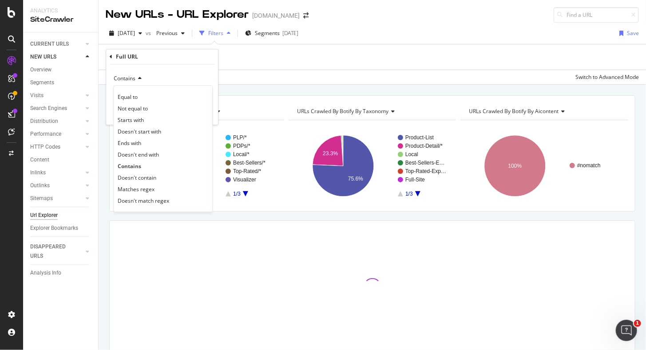
click at [149, 75] on div "Contains" at bounding box center [162, 78] width 98 height 14
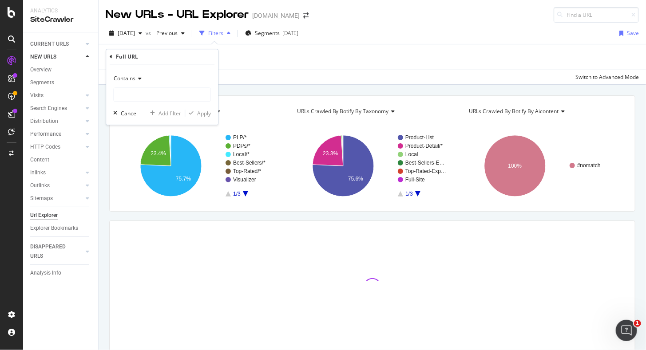
click at [137, 79] on icon at bounding box center [138, 78] width 6 height 5
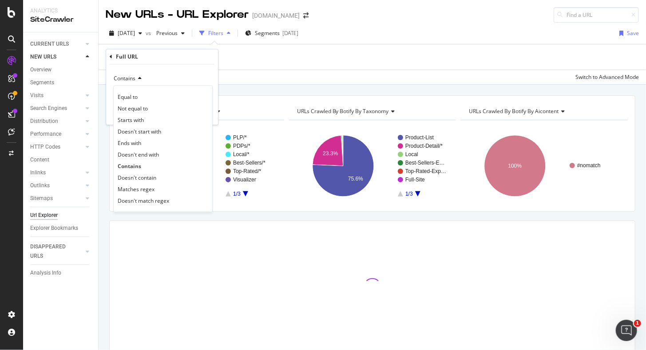
click at [137, 79] on icon at bounding box center [138, 78] width 6 height 5
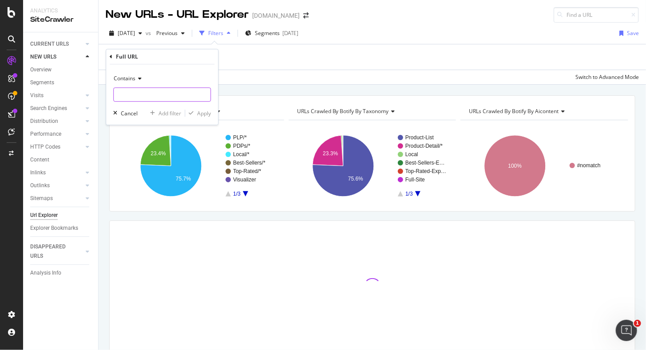
click at [133, 97] on input "text" at bounding box center [162, 94] width 97 height 14
type input "/l/"
click at [198, 113] on div "Apply" at bounding box center [204, 114] width 14 height 8
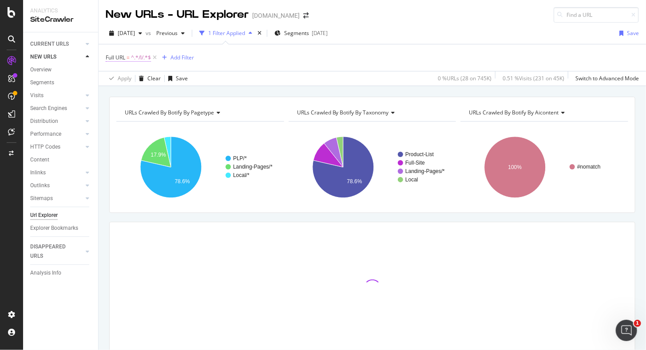
click at [124, 58] on span "Full URL" at bounding box center [116, 58] width 20 height 8
click at [129, 79] on span "Contains" at bounding box center [125, 78] width 22 height 8
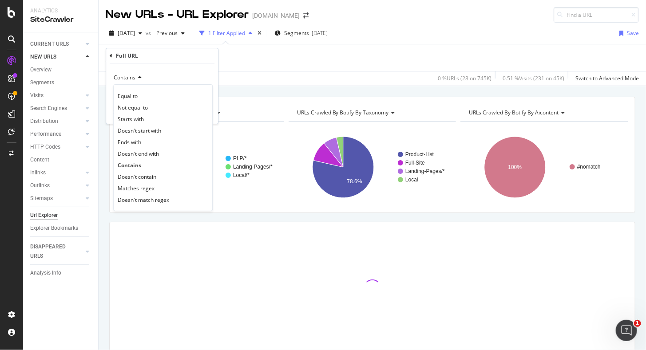
click at [129, 79] on span "Contains" at bounding box center [125, 78] width 22 height 8
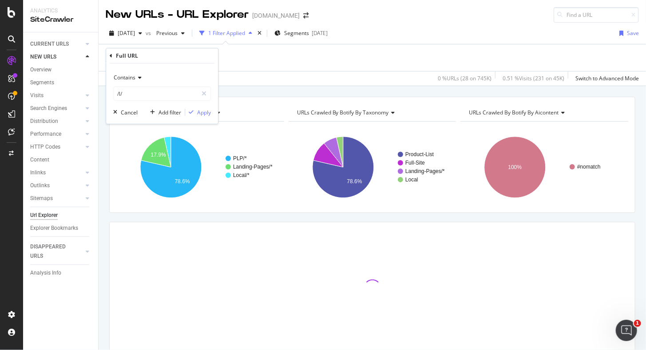
click at [259, 68] on div "Full URL = ^.*/l/.*$ Add Filter" at bounding box center [372, 57] width 533 height 27
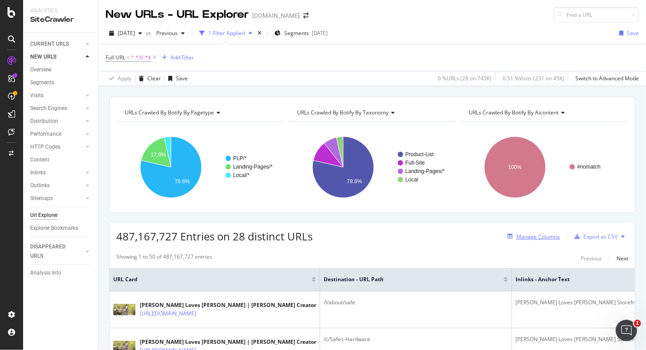
click at [521, 236] on div "Manage Columns" at bounding box center [537, 237] width 43 height 8
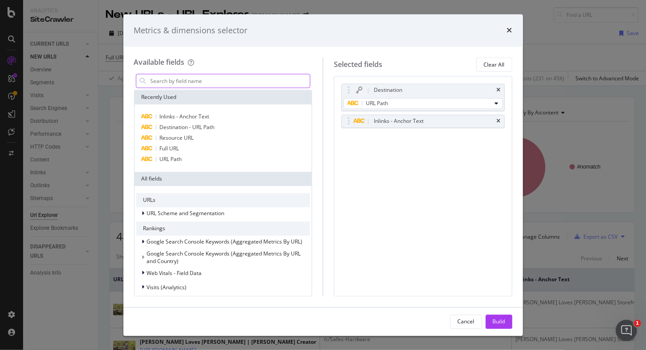
click at [183, 82] on input "modal" at bounding box center [230, 81] width 161 height 13
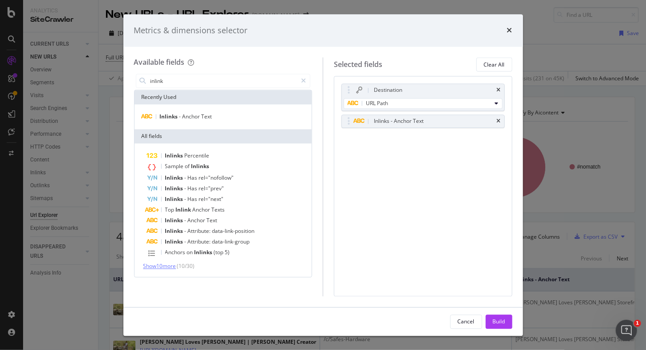
type input "inlink"
click at [170, 268] on span "Show 10 more" at bounding box center [159, 267] width 33 height 8
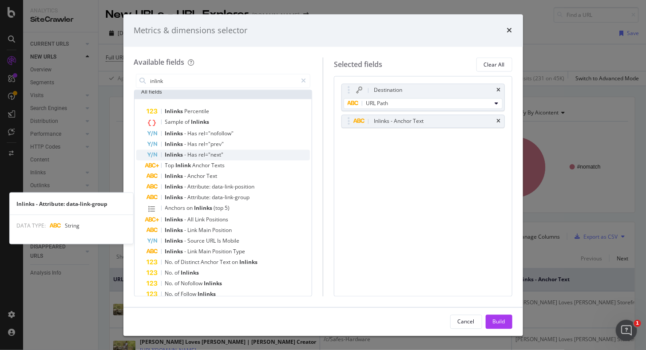
scroll to position [88, 0]
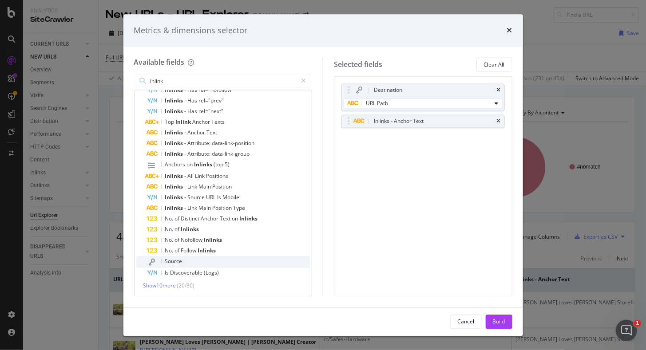
click at [182, 259] on span "Source" at bounding box center [173, 262] width 17 height 8
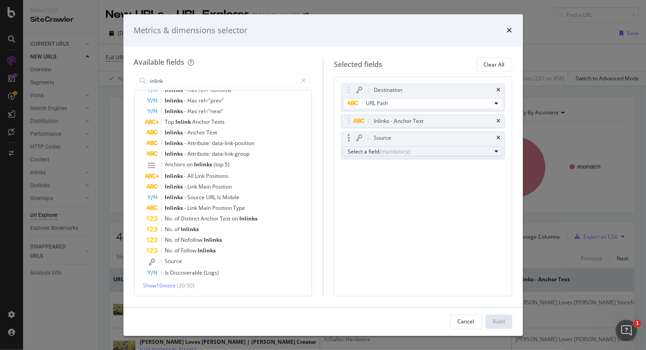
click at [420, 151] on div "Select a field (mandatory)" at bounding box center [420, 152] width 144 height 8
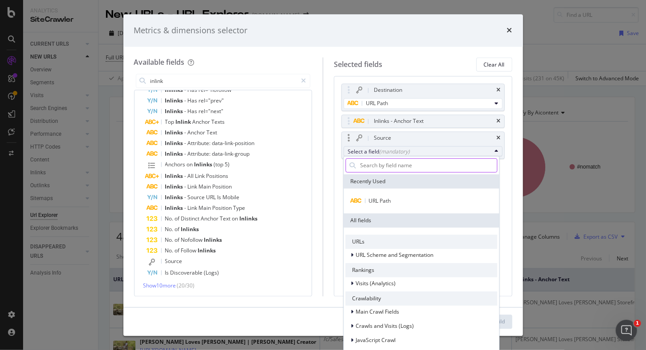
click at [391, 166] on input "modal" at bounding box center [428, 164] width 138 height 13
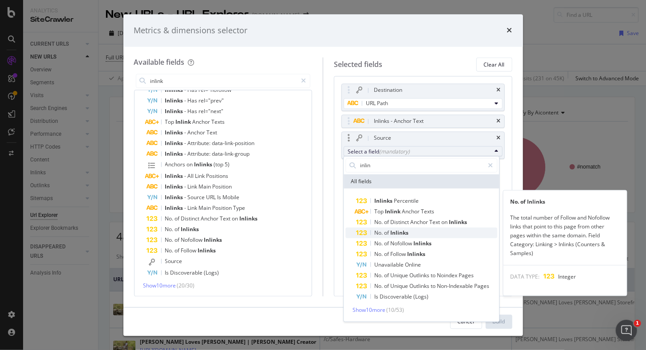
type input "inlin"
click at [388, 236] on span "of" at bounding box center [387, 233] width 6 height 8
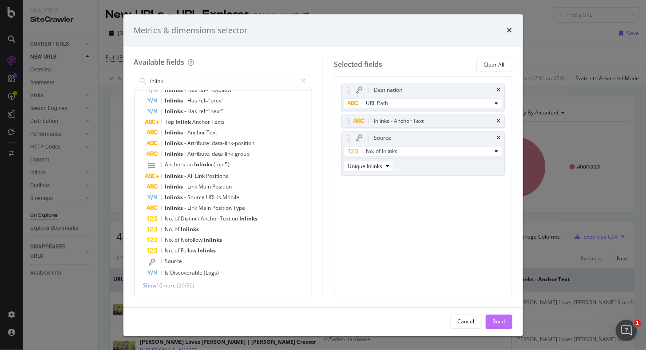
click at [498, 323] on div "Build" at bounding box center [499, 322] width 12 height 8
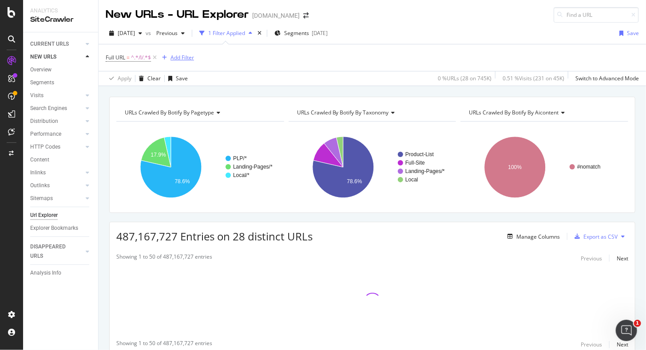
click at [187, 60] on div "Add Filter" at bounding box center [182, 58] width 24 height 8
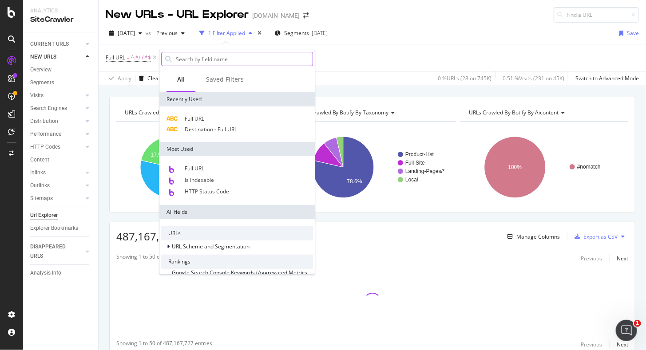
click at [202, 59] on input "text" at bounding box center [244, 58] width 138 height 13
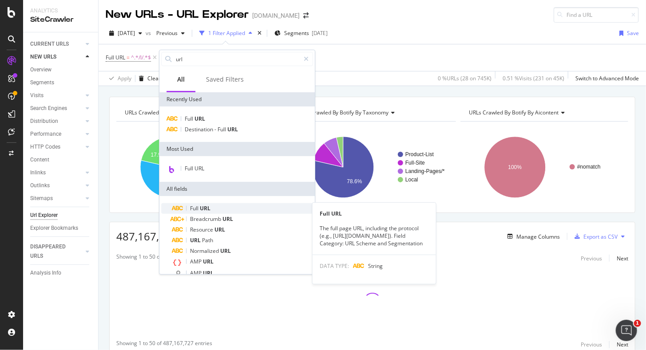
scroll to position [44, 0]
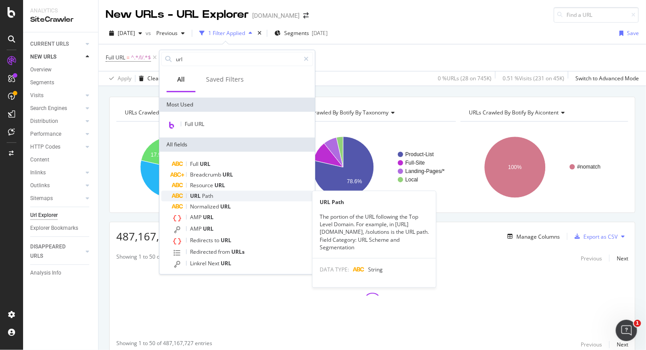
type input "url"
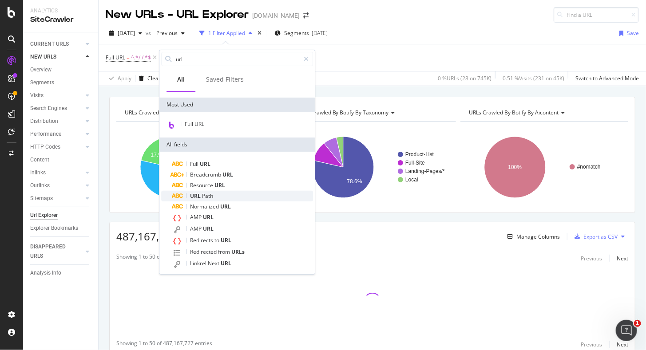
click at [219, 195] on div "URL Path" at bounding box center [242, 196] width 141 height 11
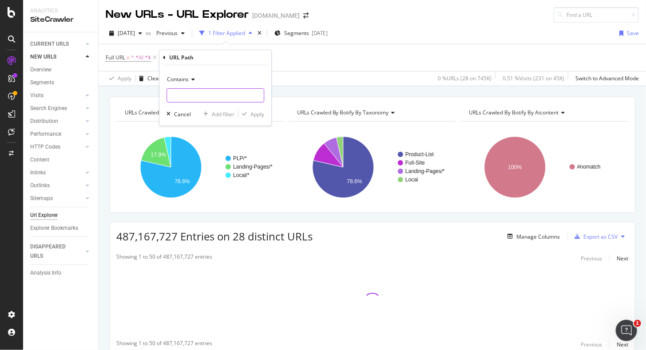
click at [190, 97] on input "text" at bounding box center [215, 95] width 97 height 14
paste input "/l/install/smart-home"
type input "/l/install/smart-home"
